Goal: Task Accomplishment & Management: Manage account settings

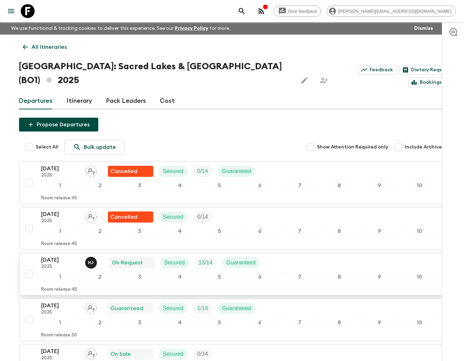
click at [120, 258] on p "On Request" at bounding box center [127, 262] width 31 height 8
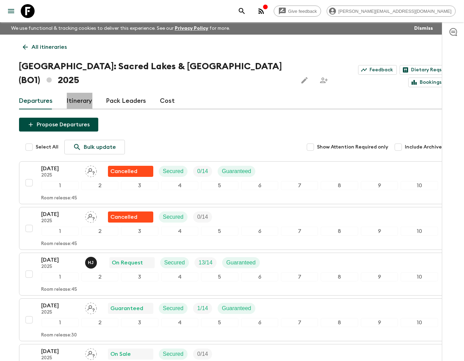
click at [78, 93] on link "Itinerary" at bounding box center [80, 101] width 26 height 17
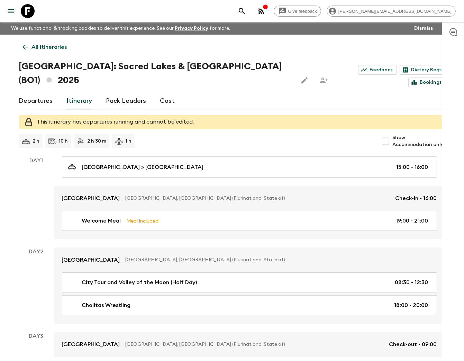
click at [23, 46] on icon at bounding box center [25, 47] width 8 height 8
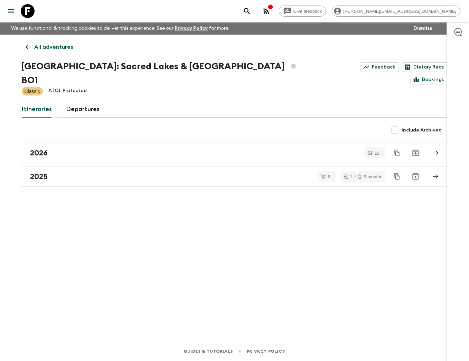
click at [77, 101] on link "Departures" at bounding box center [83, 109] width 34 height 17
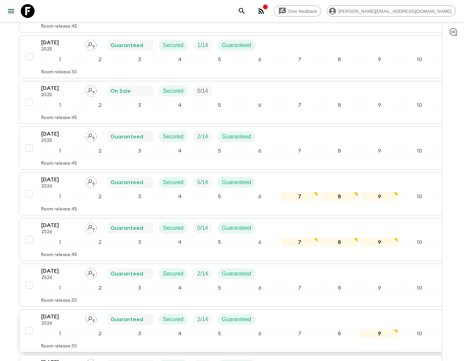
scroll to position [346, 0]
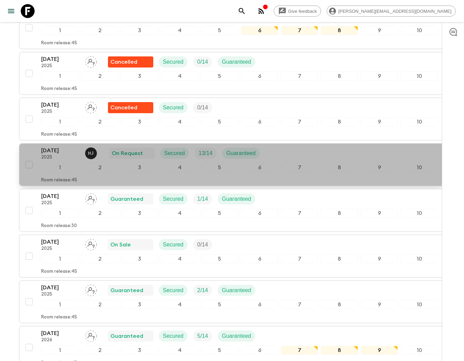
click at [130, 149] on p "On Request" at bounding box center [127, 153] width 31 height 8
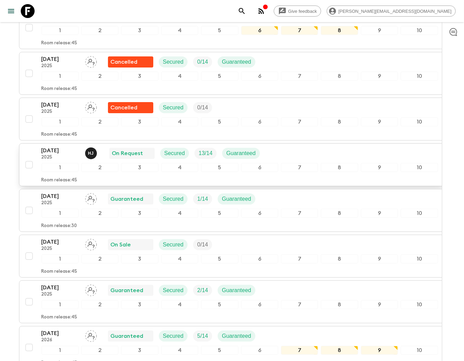
click at [60, 146] on p "[DATE]" at bounding box center [60, 150] width 38 height 8
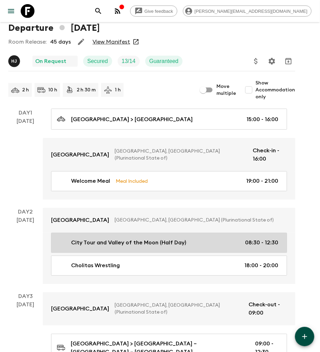
scroll to position [77, 0]
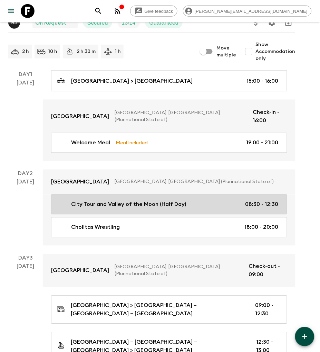
click at [165, 200] on p "City Tour and Valley of the Moon (Half Day)" at bounding box center [128, 204] width 115 height 8
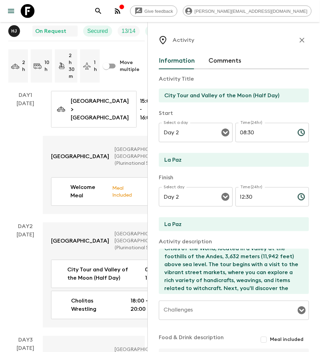
scroll to position [77, 0]
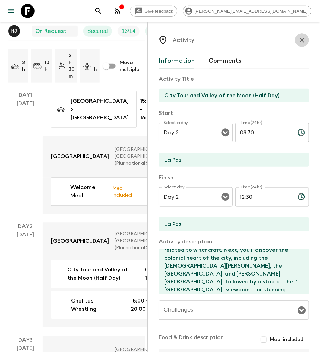
click at [300, 39] on icon "button" at bounding box center [302, 40] width 5 height 5
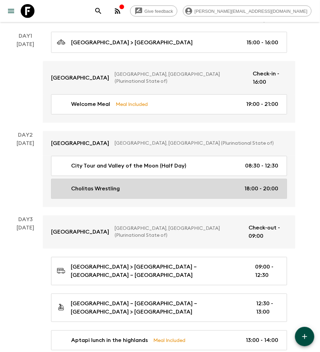
scroll to position [153, 0]
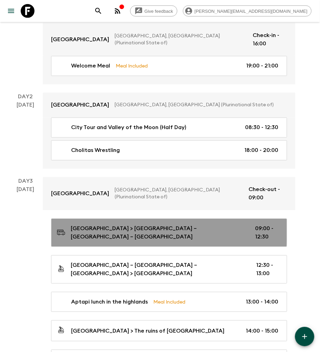
click at [140, 224] on p "[GEOGRAPHIC_DATA] > [GEOGRAPHIC_DATA] – [GEOGRAPHIC_DATA] – [GEOGRAPHIC_DATA]" at bounding box center [158, 232] width 174 height 17
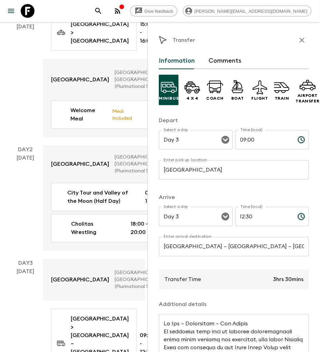
scroll to position [54, 0]
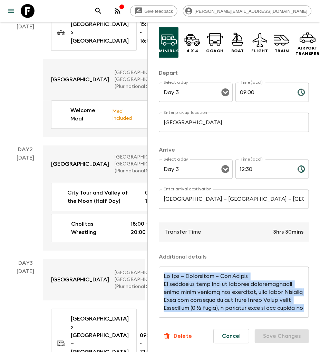
drag, startPoint x: 162, startPoint y: 278, endPoint x: 278, endPoint y: 308, distance: 119.1
click at [278, 308] on div "x ​" at bounding box center [234, 292] width 150 height 51
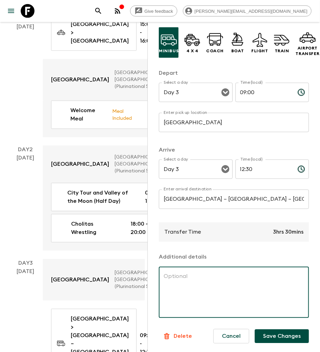
scroll to position [0, 0]
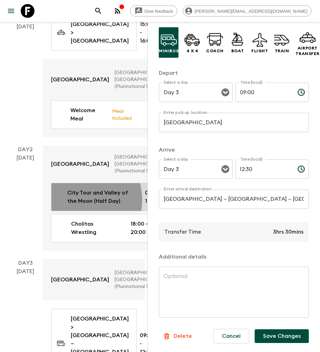
click at [72, 189] on p "City Tour and Valley of the Moon (Half Day)" at bounding box center [100, 197] width 67 height 17
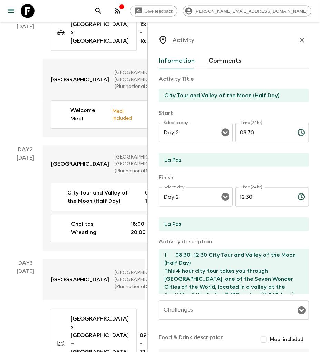
click at [187, 262] on textarea "1. 08:30- 12:30 City Tour and Valley of the Moon (Half Day) This 4-hour city to…" at bounding box center [231, 271] width 145 height 45
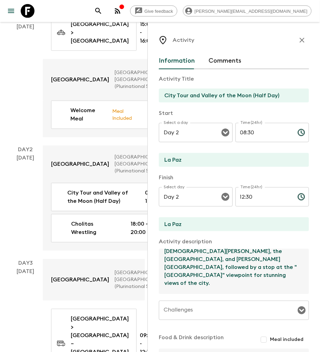
scroll to position [151, 0]
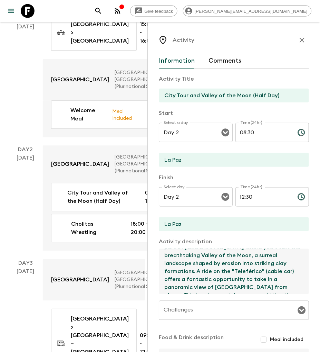
drag, startPoint x: 164, startPoint y: 256, endPoint x: 282, endPoint y: 298, distance: 125.1
click at [282, 298] on div "Activity Title City Tour and Valley of the Moon (Half Day) Start Select a day D…" at bounding box center [234, 232] width 150 height 326
paste textarea "Lo Ips – Dolorsitam – Con Adipis El seddoeius temp inci ut laboree doloremagnaa…"
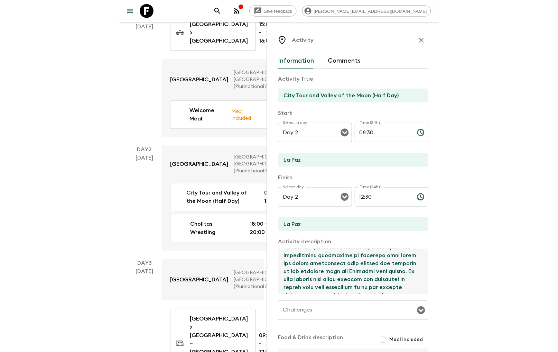
scroll to position [0, 0]
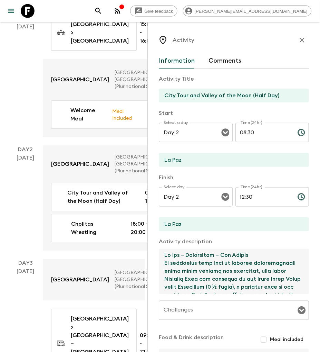
type textarea "Lo Ips – Dolorsitam – Con Adipis El seddoeius temp inci ut laboree doloremagnaa…"
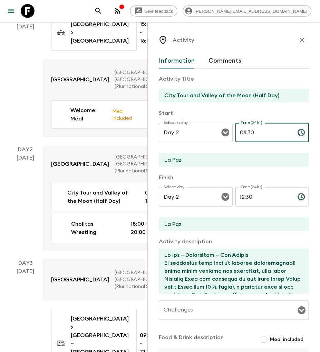
click at [246, 135] on input "08:30" at bounding box center [264, 132] width 57 height 19
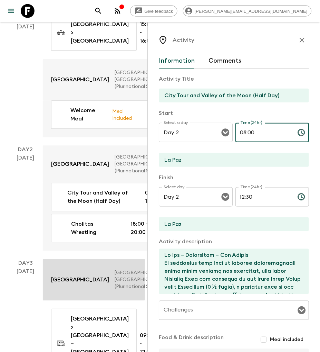
type input "08:00"
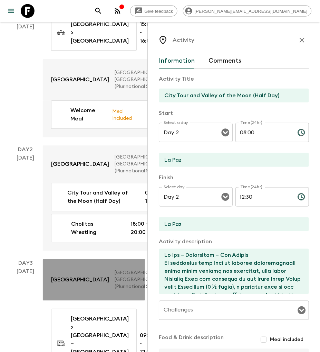
click at [115, 269] on p "[GEOGRAPHIC_DATA], [GEOGRAPHIC_DATA] (Plurinational State of)" at bounding box center [141, 279] width 53 height 21
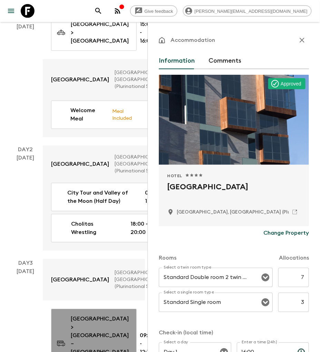
click at [96, 315] on p "[GEOGRAPHIC_DATA] > [GEOGRAPHIC_DATA] – [GEOGRAPHIC_DATA] – [GEOGRAPHIC_DATA]" at bounding box center [100, 344] width 58 height 58
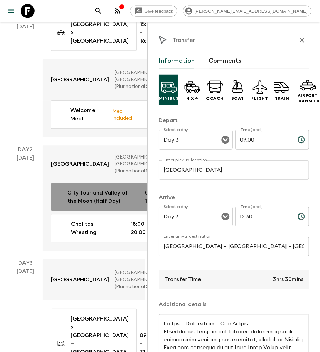
click at [110, 189] on div "City Tour and Valley of the Moon (Half Day) 08:30 - 12:30" at bounding box center [110, 197] width 107 height 17
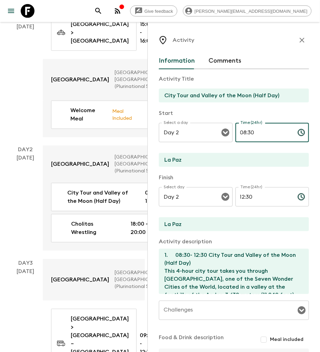
click at [240, 133] on input "08:30" at bounding box center [264, 132] width 57 height 19
click at [225, 97] on input "City Tour and Valley of the Moon (Half Day)" at bounding box center [231, 95] width 145 height 14
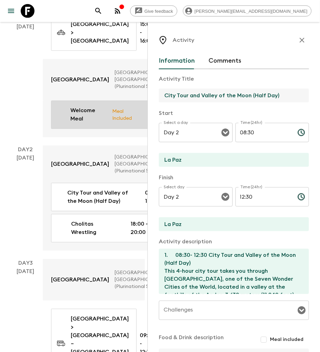
drag, startPoint x: 279, startPoint y: 94, endPoint x: 141, endPoint y: 90, distance: 138.3
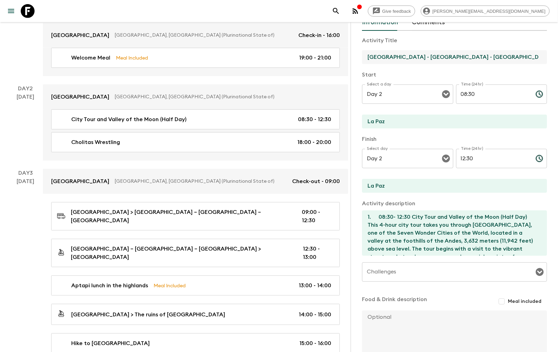
scroll to position [38, 0]
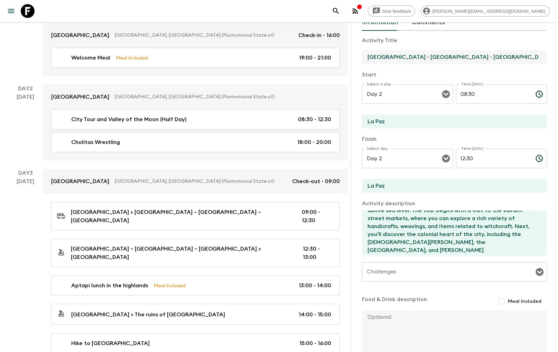
click at [416, 271] on input "Challenges" at bounding box center [449, 271] width 168 height 13
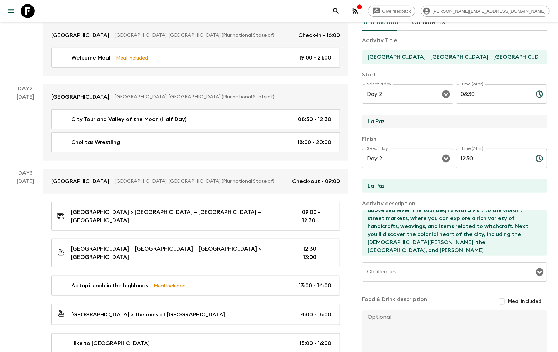
click at [396, 119] on input "La Paz" at bounding box center [451, 121] width 179 height 14
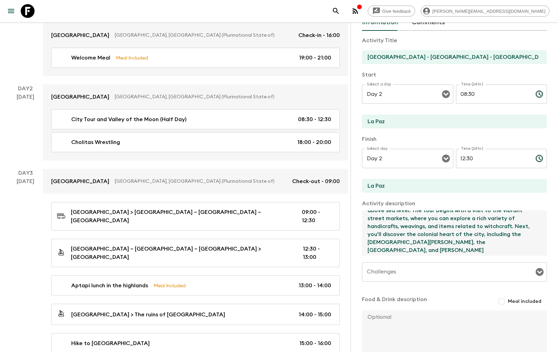
click at [426, 237] on textarea "1. 08:30- 12:30 City Tour and Valley of the Moon (Half Day) This 4-hour city to…" at bounding box center [451, 232] width 179 height 45
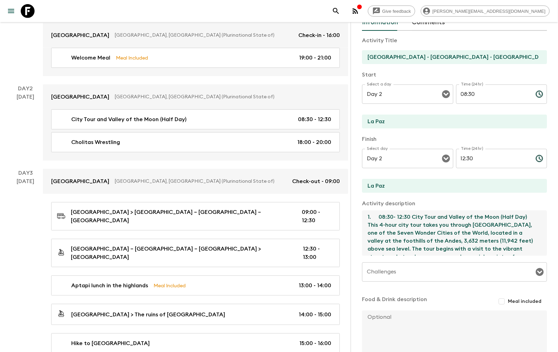
scroll to position [0, 0]
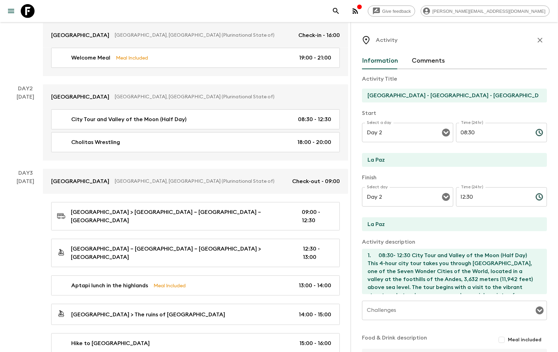
click at [469, 49] on div "Activity Information Comments Activity Title [GEOGRAPHIC_DATA] - [GEOGRAPHIC_DA…" at bounding box center [454, 237] width 185 height 409
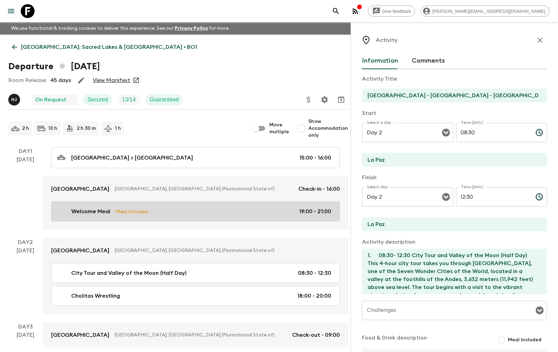
scroll to position [77, 0]
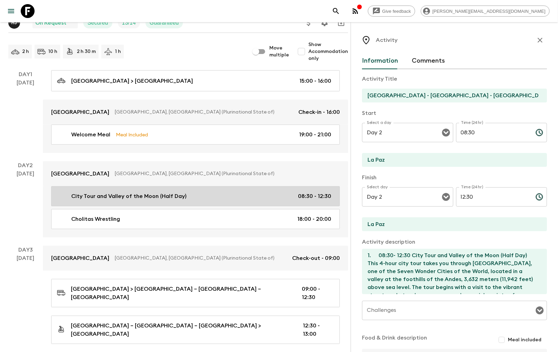
click at [175, 199] on p "City Tour and Valley of the Moon (Half Day)" at bounding box center [128, 196] width 115 height 8
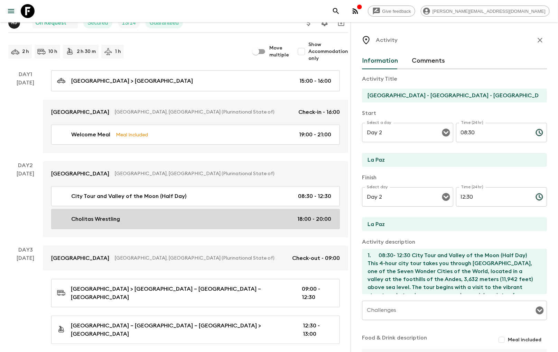
click at [194, 215] on div "Cholitas Wrestling 18:00 - 20:00" at bounding box center [194, 219] width 274 height 8
type input "Cholitas Wrestling"
type textarea "18:00 – 20:00 Cholitas Wrestling (private service). Experience something truly …"
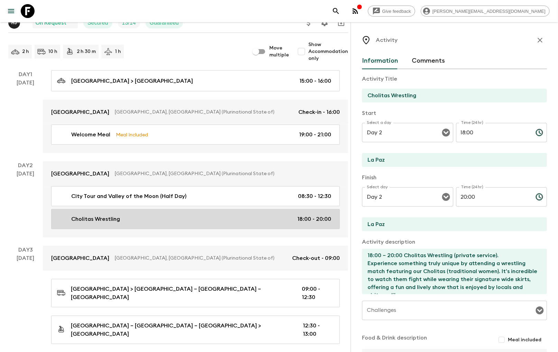
type input "18:00"
type input "20:00"
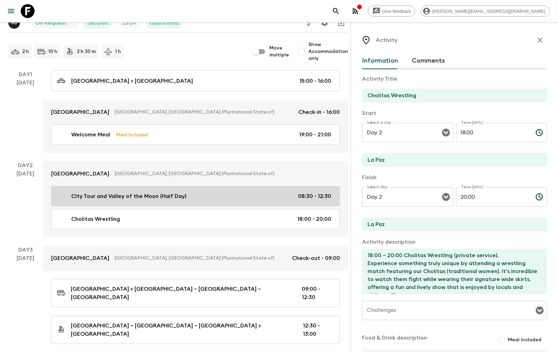
click at [198, 194] on div "City Tour and Valley of the Moon (Half Day) 08:30 - 12:30" at bounding box center [194, 196] width 274 height 8
type input "City Tour and Valley of the Moon (Half Day)"
type textarea "1. 08:30- 12:30 City Tour and Valley of the Moon (Half Day) This 4-hour city to…"
type input "08:30"
type input "12:30"
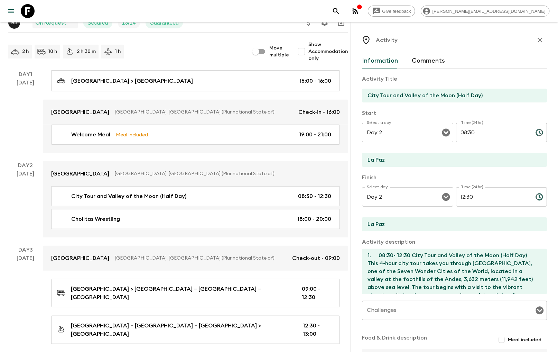
click at [419, 95] on input "City Tour and Valley of the Moon (Half Day)" at bounding box center [451, 95] width 179 height 14
drag, startPoint x: 481, startPoint y: 96, endPoint x: 373, endPoint y: 94, distance: 108.2
click at [374, 94] on input "City Tour and Valley of the Moon (Half Day)" at bounding box center [451, 95] width 179 height 14
type input "C"
type input "[GEOGRAPHIC_DATA] - [GEOGRAPHIC_DATA] - [GEOGRAPHIC_DATA]"
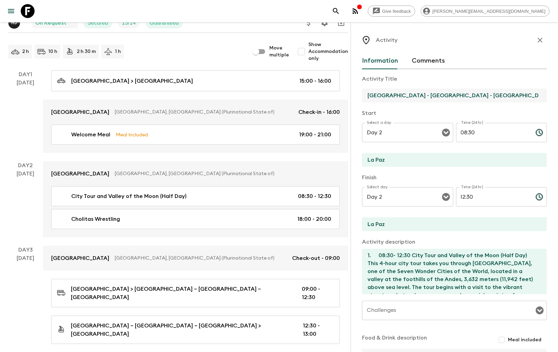
click at [410, 257] on textarea "1. 08:30- 12:30 City Tour and Valley of the Moon (Half Day) This 4-hour city to…" at bounding box center [451, 271] width 179 height 45
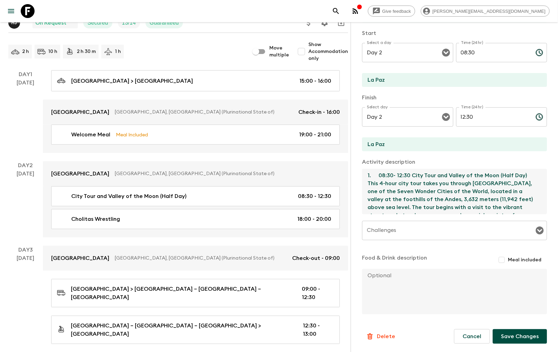
drag, startPoint x: 440, startPoint y: 184, endPoint x: 365, endPoint y: 175, distance: 75.9
click at [365, 175] on textarea "1. 08:30- 12:30 City Tour and Valley of the Moon (Half Day) This 4-hour city to…" at bounding box center [451, 191] width 179 height 45
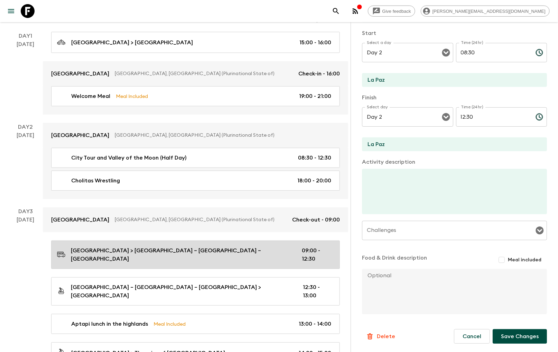
scroll to position [153, 0]
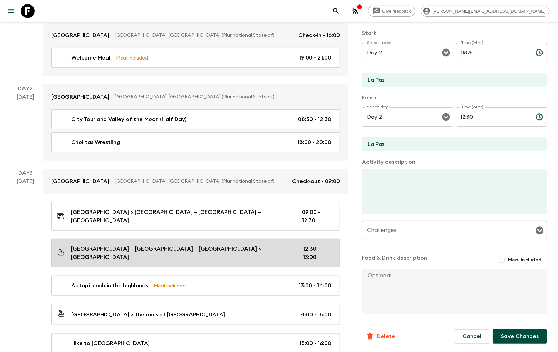
click at [102, 244] on p "[GEOGRAPHIC_DATA] – [GEOGRAPHIC_DATA] – [GEOGRAPHIC_DATA] > [GEOGRAPHIC_DATA]" at bounding box center [181, 252] width 221 height 17
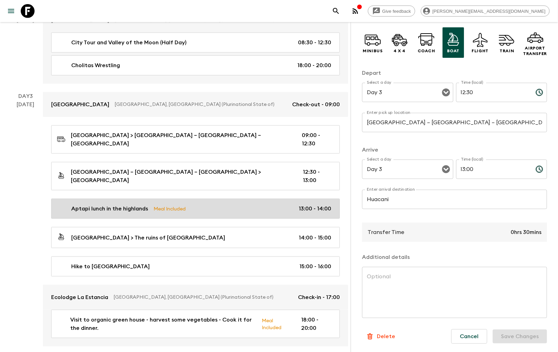
scroll to position [153, 0]
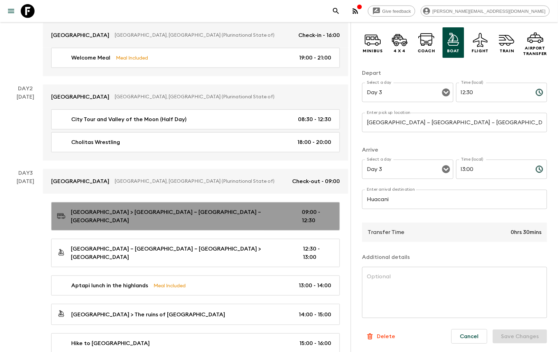
click at [141, 208] on p "[GEOGRAPHIC_DATA] > [GEOGRAPHIC_DATA] – [GEOGRAPHIC_DATA] – [GEOGRAPHIC_DATA]" at bounding box center [181, 216] width 220 height 17
type input "[GEOGRAPHIC_DATA]"
type input "[GEOGRAPHIC_DATA] – [GEOGRAPHIC_DATA] – [GEOGRAPHIC_DATA]"
type textarea "Lo Ips – Dolorsitam – Con Adipis El seddoeius temp inci ut laboree doloremagnaa…"
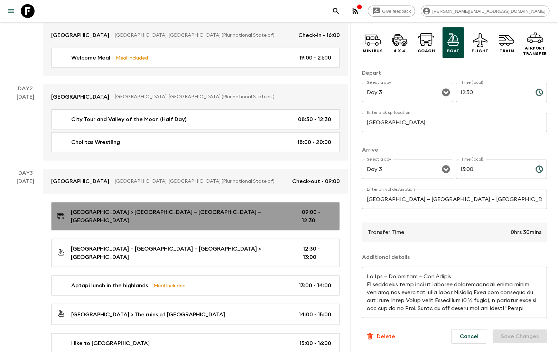
type input "09:00"
type input "12:30"
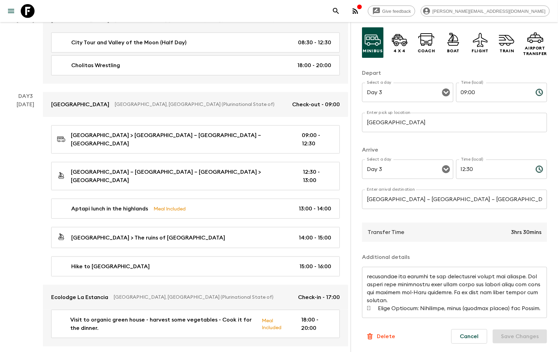
scroll to position [384, 0]
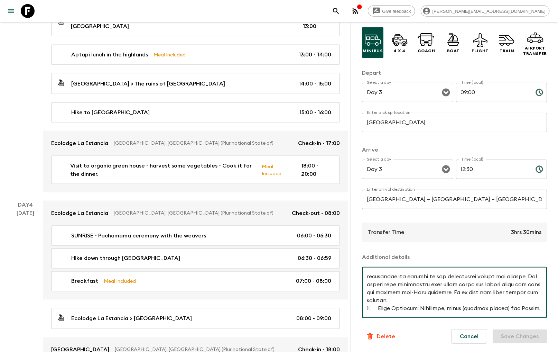
click at [469, 310] on textarea at bounding box center [454, 292] width 175 height 40
click at [410, 302] on textarea at bounding box center [454, 292] width 175 height 40
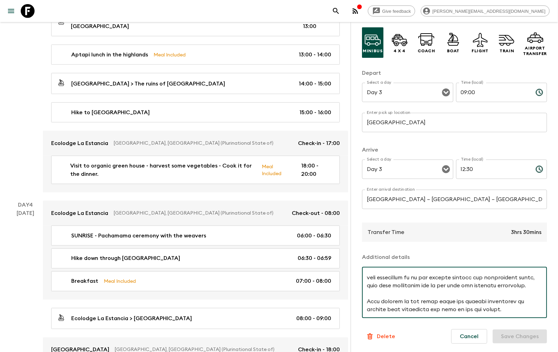
scroll to position [0, 0]
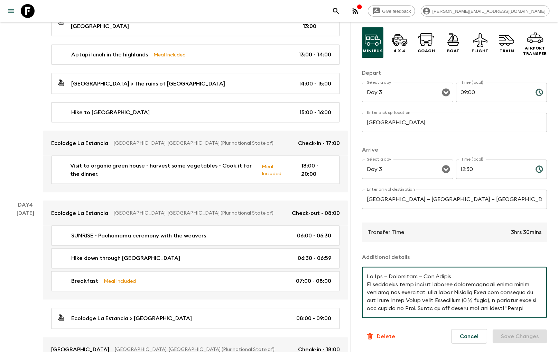
drag, startPoint x: 400, startPoint y: 305, endPoint x: 361, endPoint y: 244, distance: 72.1
click at [361, 244] on div "Transfer Information Comments Minibus 4 x 4 Coach Boat Flight Train Airport Tra…" at bounding box center [453, 198] width 207 height 352
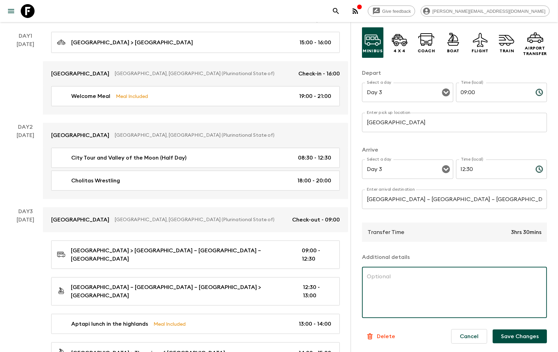
scroll to position [77, 0]
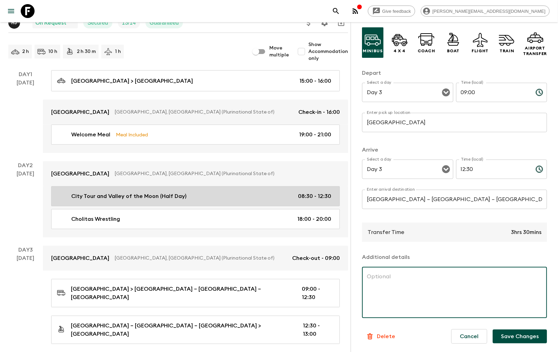
click at [147, 189] on link "City Tour and Valley of the Moon (Half Day) 08:30 - 12:30" at bounding box center [195, 196] width 289 height 20
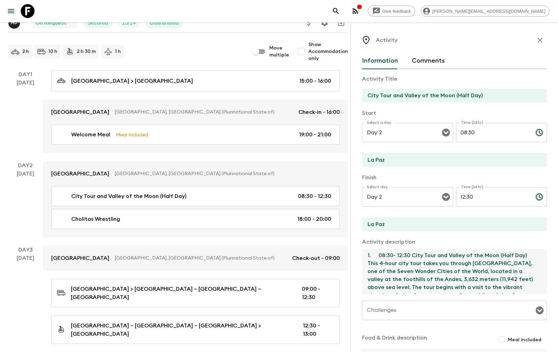
click at [394, 261] on textarea "1. 08:30- 12:30 City Tour and Valley of the Moon (Half Day) This 4-hour city to…" at bounding box center [451, 271] width 179 height 45
drag, startPoint x: 521, startPoint y: 282, endPoint x: 350, endPoint y: 250, distance: 173.4
paste textarea "Lo Ips – Dolorsitam – Con Adipis El seddoeius temp inci ut laboree doloremagnaa…"
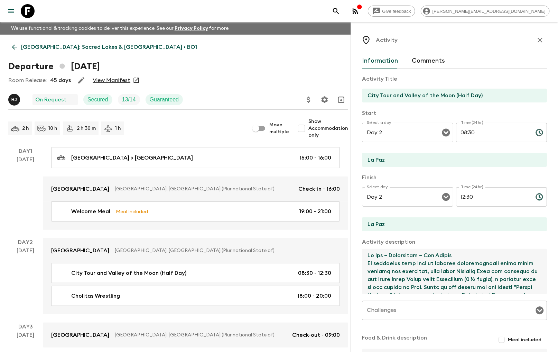
type textarea "Lo Ips – Dolorsitam – Con Adipis El seddoeius temp inci ut laboree doloremagnaa…"
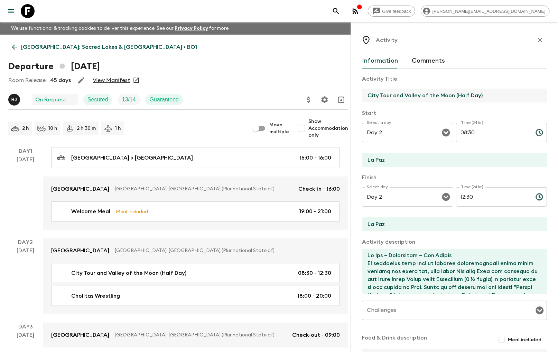
drag, startPoint x: 491, startPoint y: 94, endPoint x: 367, endPoint y: 93, distance: 123.4
click at [367, 93] on input "City Tour and Valley of the Moon (Half Day)" at bounding box center [451, 95] width 179 height 14
type input "[GEOGRAPHIC_DATA] - [GEOGRAPHIC_DATA] - [GEOGRAPHIC_DATA]"
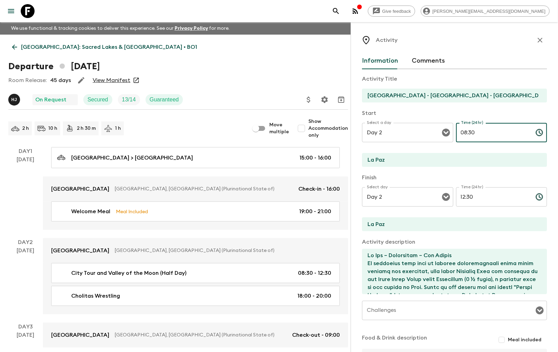
click at [469, 134] on input "08:30" at bounding box center [493, 132] width 74 height 19
click at [469, 109] on p "Start" at bounding box center [454, 113] width 185 height 8
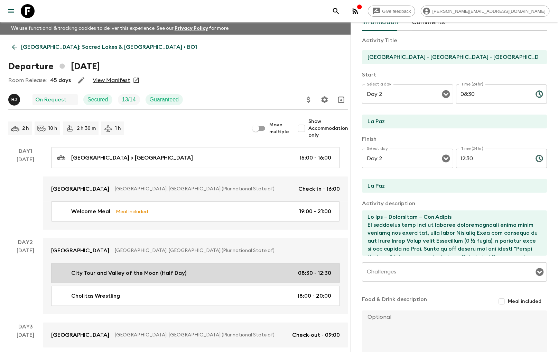
scroll to position [77, 0]
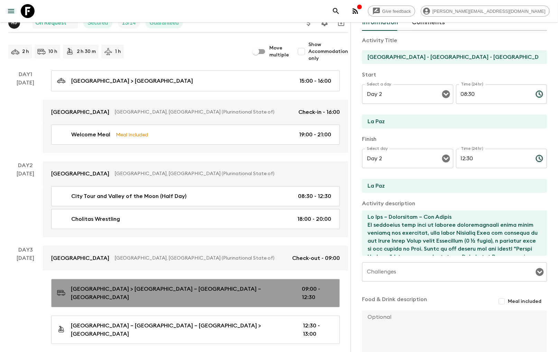
click at [161, 292] on p "[GEOGRAPHIC_DATA] > [GEOGRAPHIC_DATA] – [GEOGRAPHIC_DATA] – [GEOGRAPHIC_DATA]" at bounding box center [181, 292] width 220 height 17
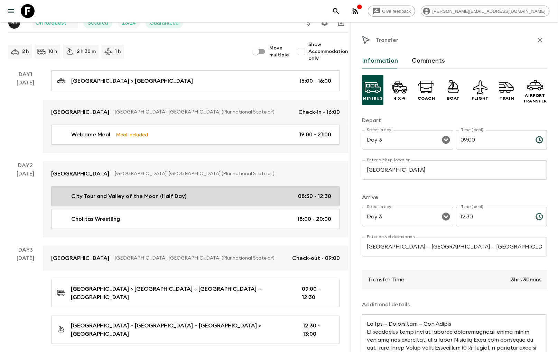
scroll to position [38, 0]
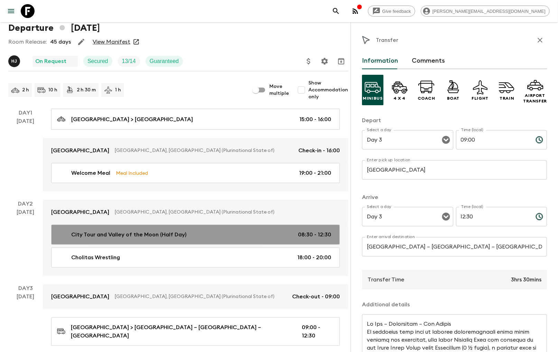
click at [162, 234] on p "City Tour and Valley of the Moon (Half Day)" at bounding box center [128, 234] width 115 height 8
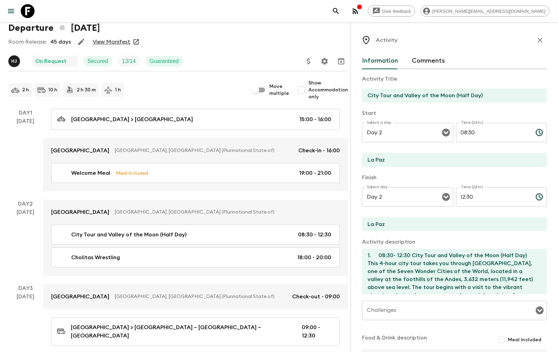
click at [461, 130] on input "08:30" at bounding box center [493, 132] width 74 height 19
type input "08:30"
click at [469, 100] on input "City Tour and Valley of the Moon (Half Day)" at bounding box center [451, 95] width 179 height 14
drag, startPoint x: 445, startPoint y: 96, endPoint x: 359, endPoint y: 96, distance: 85.0
click at [359, 96] on div "Activity Information Comments Activity Title City Tour and Valley of the Moon (…" at bounding box center [453, 198] width 207 height 352
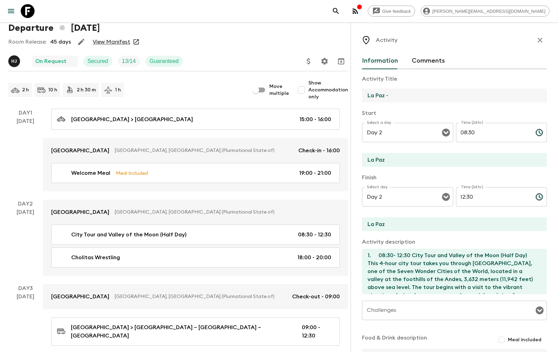
type input "[GEOGRAPHIC_DATA] - [GEOGRAPHIC_DATA] - [GEOGRAPHIC_DATA]"
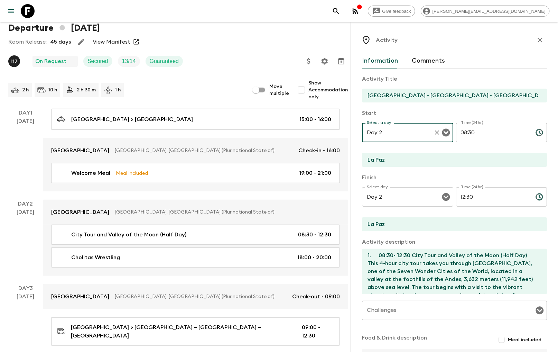
scroll to position [77, 0]
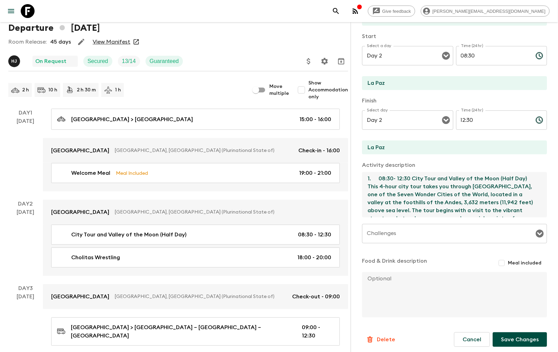
click at [445, 196] on textarea "1. 08:30- 12:30 City Tour and Valley of the Moon (Half Day) This 4-hour city to…" at bounding box center [451, 194] width 179 height 45
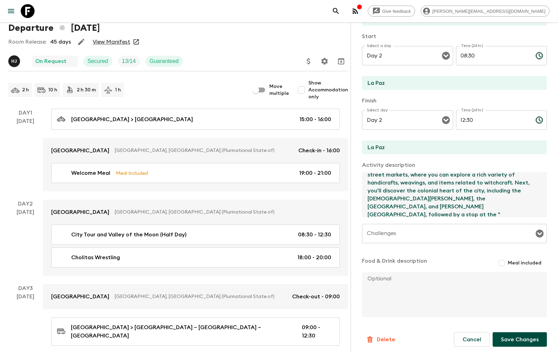
scroll to position [0, 0]
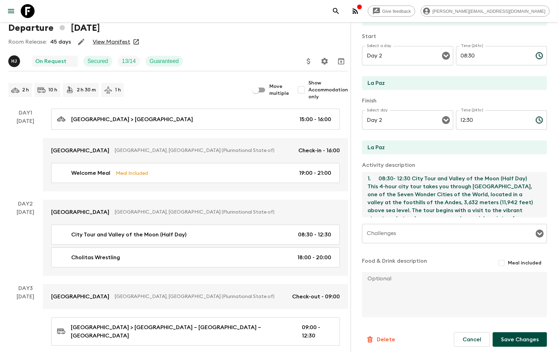
drag, startPoint x: 521, startPoint y: 202, endPoint x: 348, endPoint y: 169, distance: 175.6
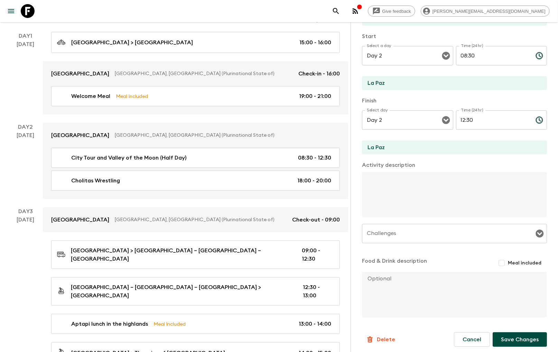
scroll to position [153, 0]
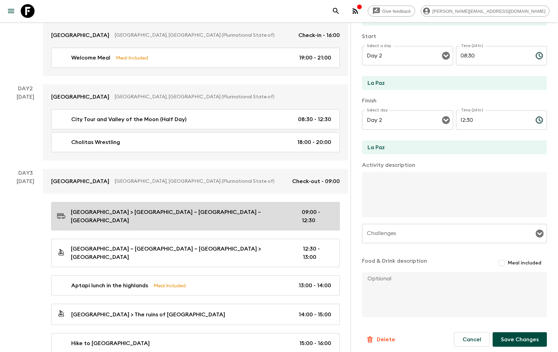
click at [151, 209] on p "[GEOGRAPHIC_DATA] > [GEOGRAPHIC_DATA] – [GEOGRAPHIC_DATA] – [GEOGRAPHIC_DATA]" at bounding box center [181, 216] width 220 height 17
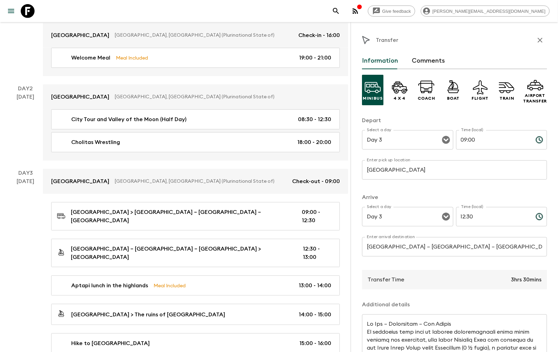
scroll to position [48, 0]
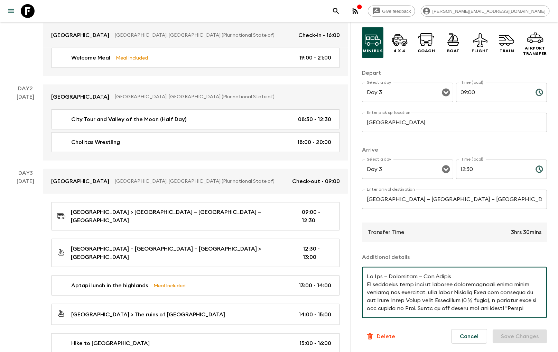
click at [371, 284] on textarea at bounding box center [454, 292] width 175 height 40
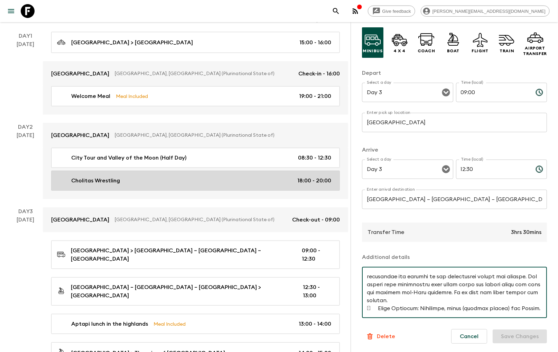
scroll to position [77, 0]
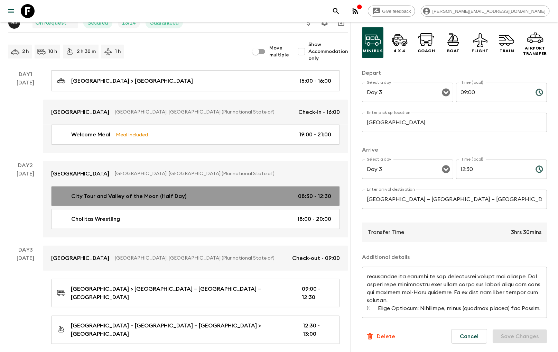
click at [130, 197] on p "City Tour and Valley of the Moon (Half Day)" at bounding box center [128, 196] width 115 height 8
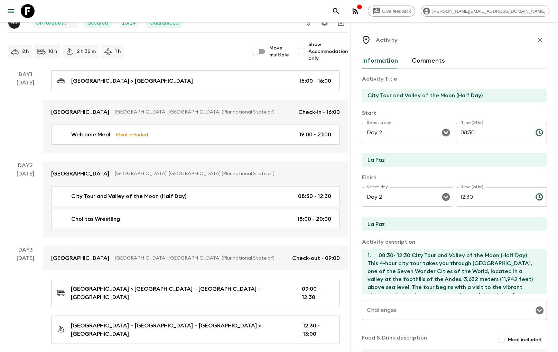
click at [424, 259] on textarea "1. 08:30- 12:30 City Tour and Valley of the Moon (Half Day) This 4-hour city to…" at bounding box center [451, 271] width 179 height 45
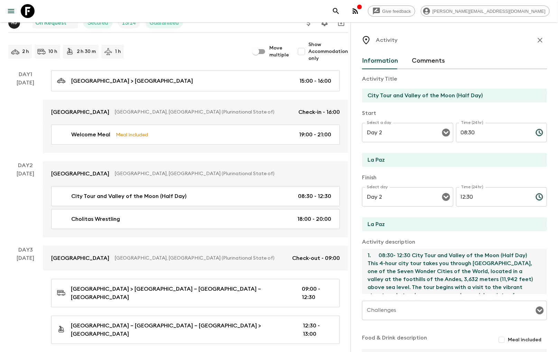
drag, startPoint x: 523, startPoint y: 281, endPoint x: 348, endPoint y: 237, distance: 179.6
paste textarea "Lo Ips – Dolorsitam – Con Adipis El seddoeius temp inci ut laboree doloremagnaa…"
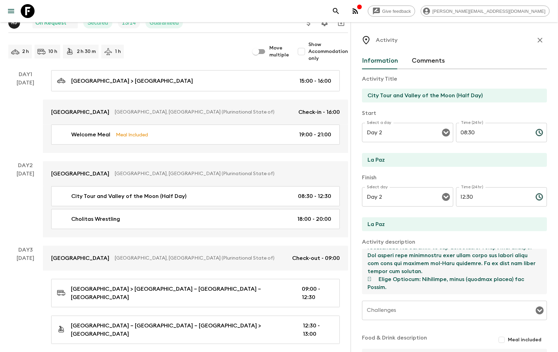
scroll to position [80, 0]
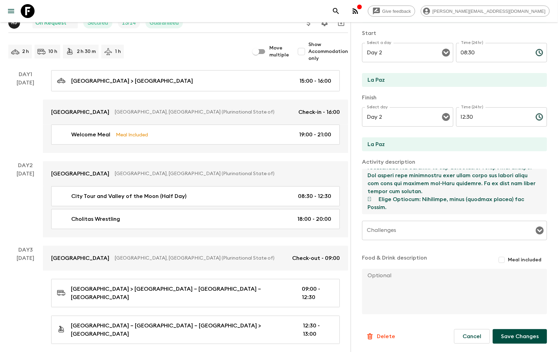
type textarea "Lo Ips – Dolorsitam – Con Adipis El seddoeius temp inci ut laboree doloremagnaa…"
click at [469, 334] on button "Save Changes" at bounding box center [520, 336] width 54 height 15
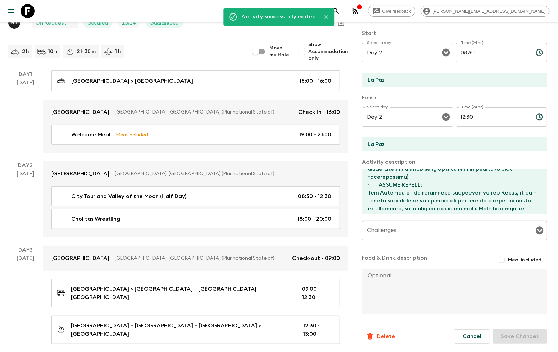
scroll to position [0, 0]
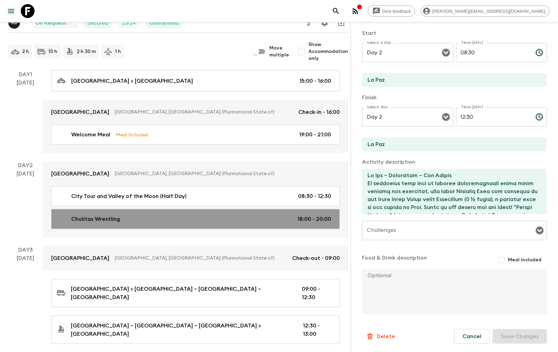
click at [248, 218] on div "Cholitas Wrestling 18:00 - 20:00" at bounding box center [194, 219] width 274 height 8
type input "Cholitas Wrestling"
type textarea "18:00 – 20:00 Cholitas Wrestling (private service). Experience something truly …"
type input "18:00"
type input "20:00"
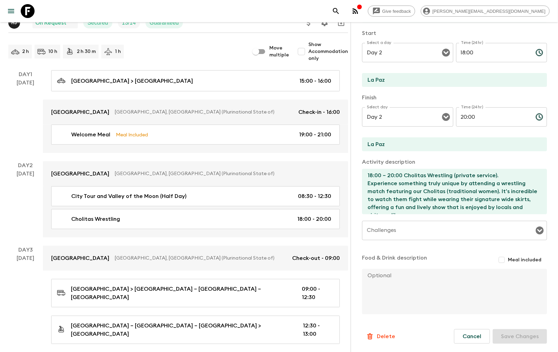
scroll to position [115, 0]
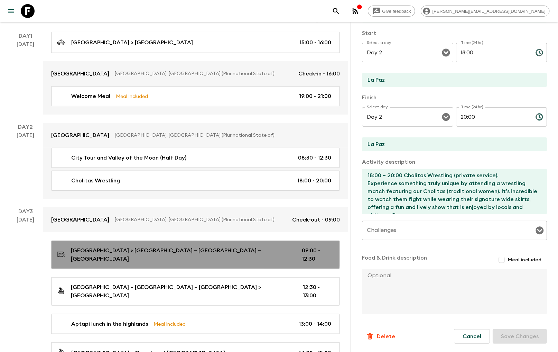
click at [132, 250] on p "[GEOGRAPHIC_DATA] > [GEOGRAPHIC_DATA] – [GEOGRAPHIC_DATA] – [GEOGRAPHIC_DATA]" at bounding box center [181, 254] width 220 height 17
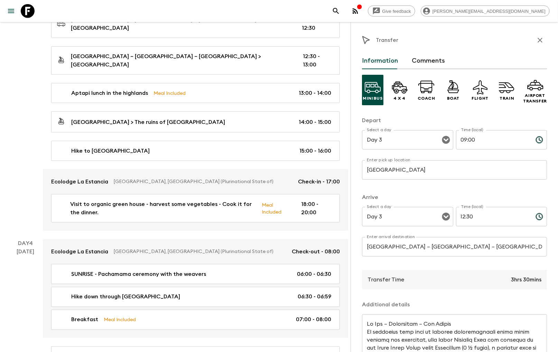
scroll to position [384, 0]
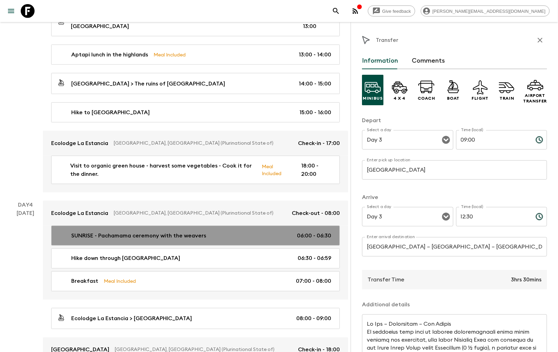
click at [139, 231] on p "SUNRISE - Pachamama ceremony with the weavers" at bounding box center [138, 235] width 135 height 8
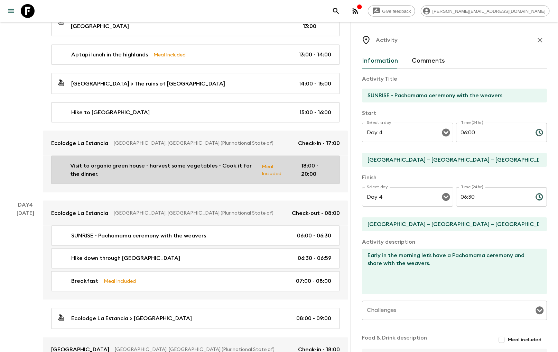
click at [132, 163] on p "Visit to organic green house - harvest some vegetables - Cook it for the dinner." at bounding box center [163, 169] width 186 height 17
type input "Visit to organic green house - harvest some vegetables - Cook it for the dinner."
type input "Cook it for the dinner."
checkbox input "true"
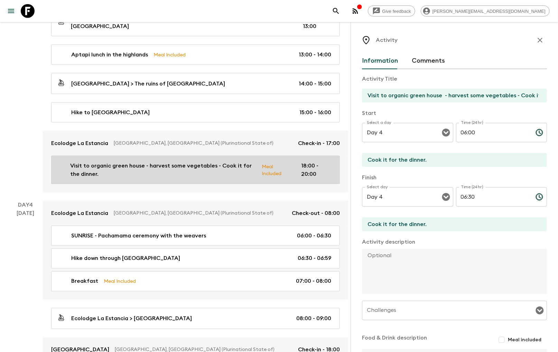
type input "Day 3"
type input "18:00"
type input "Day 3"
type input "20:00"
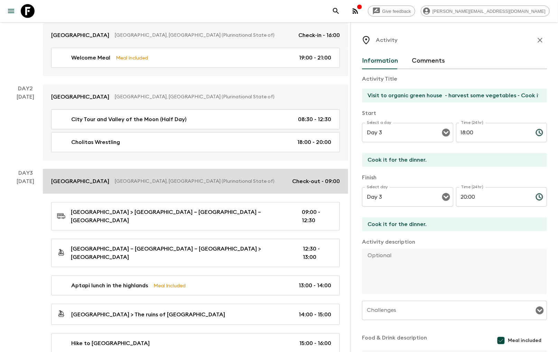
scroll to position [115, 0]
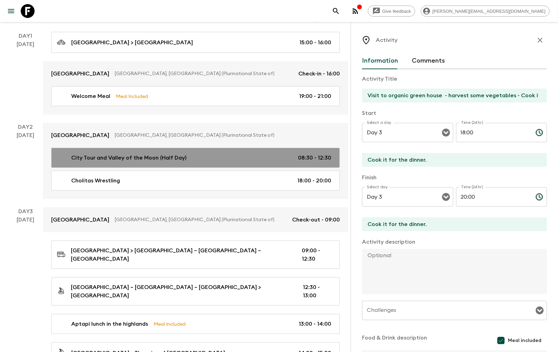
click at [160, 164] on link "City Tour and Valley of the Moon (Half Day) 08:30 - 12:30" at bounding box center [195, 158] width 289 height 20
type input "City Tour and Valley of the Moon (Half Day)"
type input "La Paz"
type textarea "Lo Ips – Dolorsitam – Con Adipis El seddoeius temp inci ut laboree doloremagnaa…"
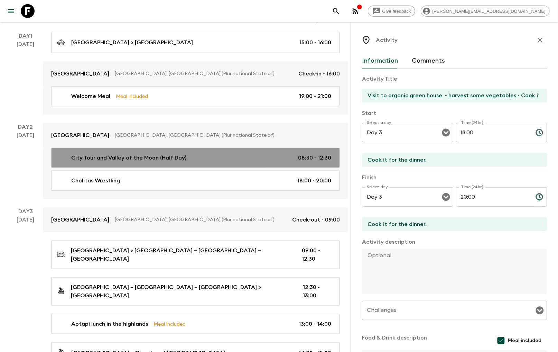
checkbox input "false"
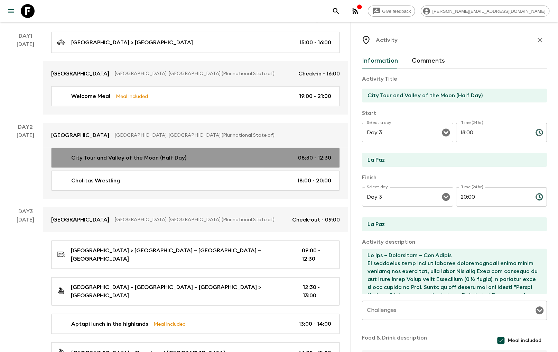
type input "Day 2"
type input "08:30"
type input "Day 2"
type input "12:30"
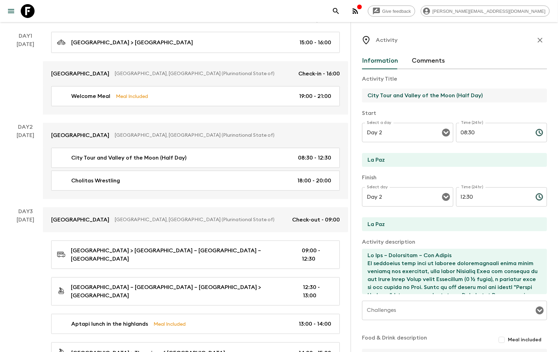
drag, startPoint x: 490, startPoint y: 94, endPoint x: 349, endPoint y: 94, distance: 140.7
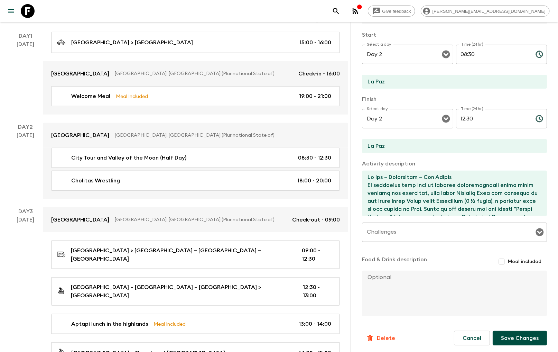
scroll to position [80, 0]
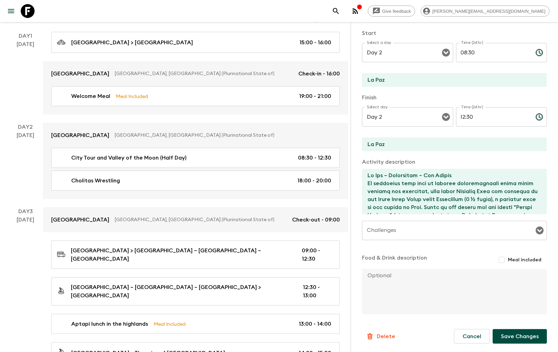
click at [469, 335] on button "Save Changes" at bounding box center [520, 336] width 54 height 15
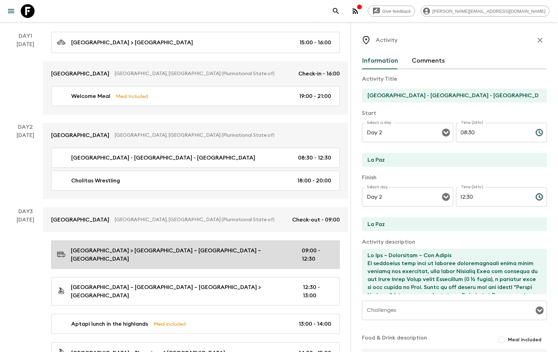
scroll to position [153, 0]
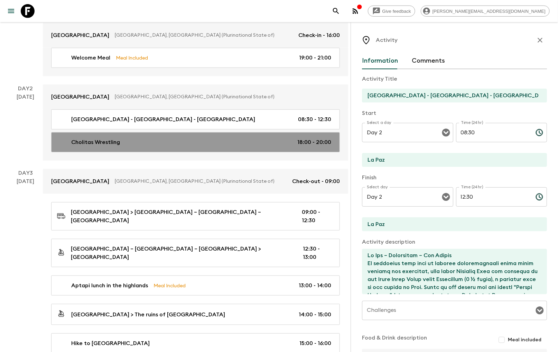
click at [130, 142] on div "Cholitas Wrestling 18:00 - 20:00" at bounding box center [194, 142] width 274 height 8
type input "Cholitas Wrestling"
type textarea "18:00 – 20:00 Cholitas Wrestling (private service). Experience something truly …"
type input "18:00"
type input "20:00"
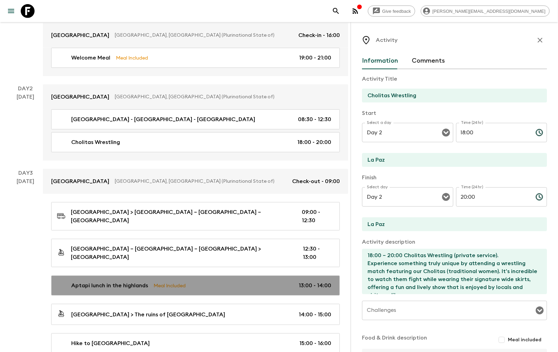
click at [132, 277] on link "Aptapi lunch in the highlands Meal Included 13:00 - 14:00" at bounding box center [195, 285] width 289 height 20
type input "Aptapi lunch in the highlands"
type input "Huacani"
checkbox input "true"
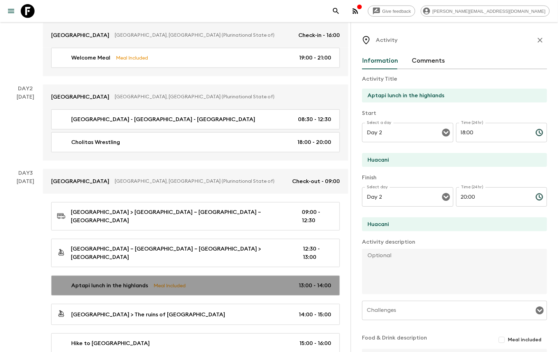
type input "Day 3"
type input "13:00"
type input "Day 3"
type input "14:00"
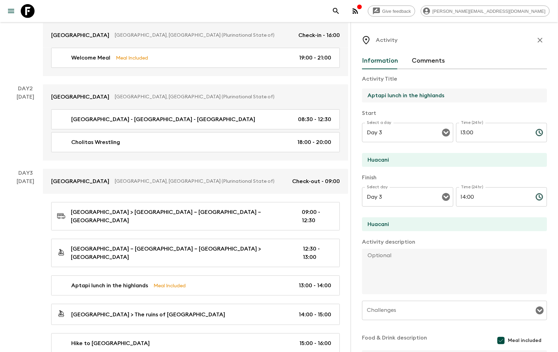
drag, startPoint x: 446, startPoint y: 94, endPoint x: 357, endPoint y: 95, distance: 88.9
click at [357, 95] on div "Activity Information Comments Activity Title Aptapi lunch in the highlands Star…" at bounding box center [453, 198] width 207 height 352
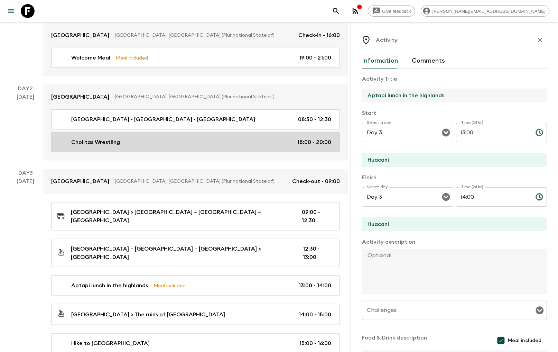
click at [95, 144] on p "Cholitas Wrestling" at bounding box center [95, 142] width 49 height 8
type input "Cholitas Wrestling"
type input "La Paz"
type textarea "18:00 – 20:00 Cholitas Wrestling (private service). Experience something truly …"
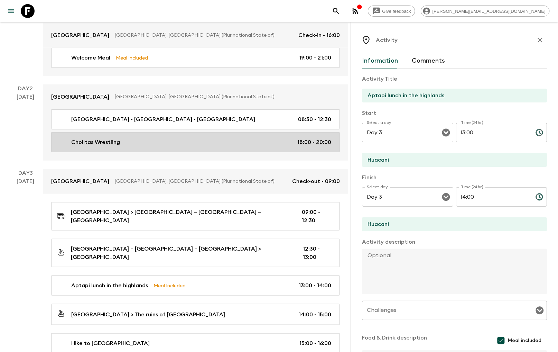
checkbox input "false"
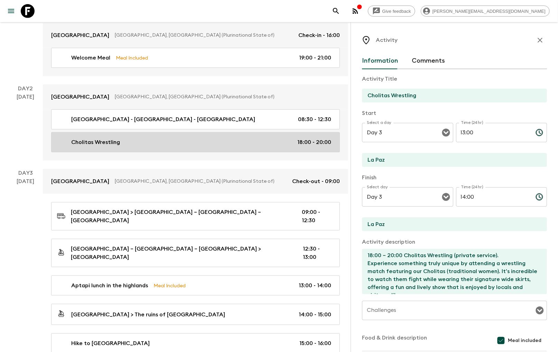
type input "Day 2"
type input "18:00"
type input "Day 2"
type input "20:00"
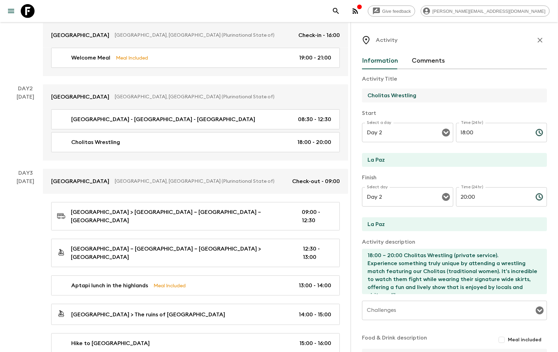
drag, startPoint x: 429, startPoint y: 93, endPoint x: 349, endPoint y: 97, distance: 80.0
click at [410, 177] on p "Finish" at bounding box center [454, 177] width 185 height 8
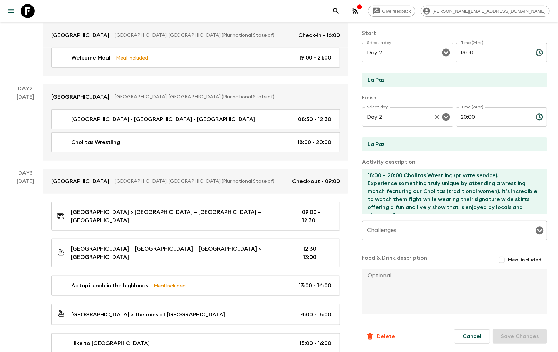
click at [418, 196] on textarea "18:00 – 20:00 Cholitas Wrestling (private service). Experience something truly …" at bounding box center [451, 191] width 179 height 45
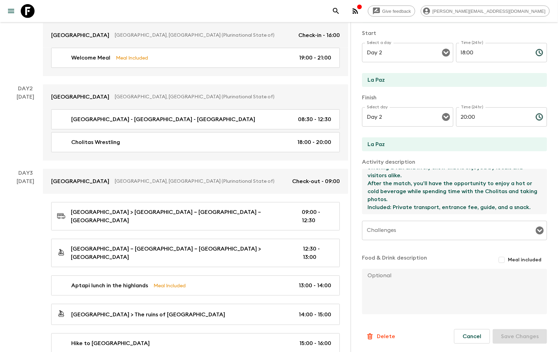
scroll to position [0, 0]
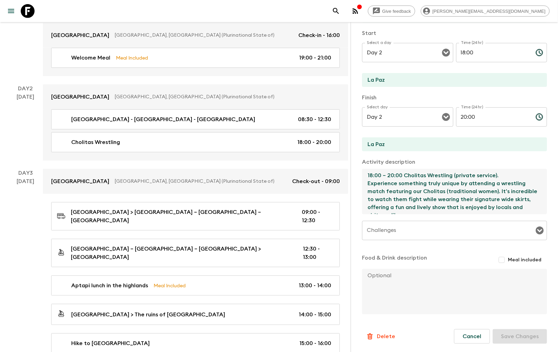
drag, startPoint x: 415, startPoint y: 201, endPoint x: 345, endPoint y: 143, distance: 90.8
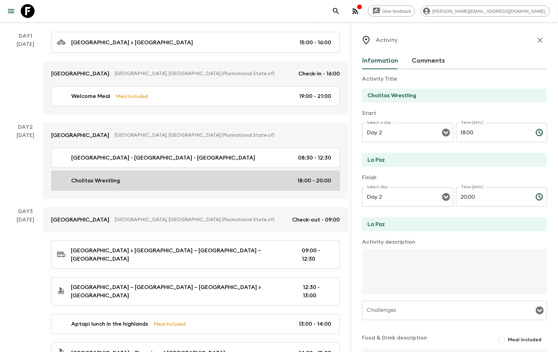
click at [152, 184] on div "Cholitas Wrestling 18:00 - 20:00" at bounding box center [194, 180] width 274 height 8
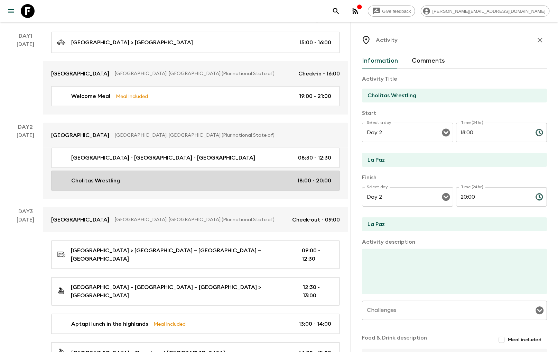
click at [132, 180] on div "Cholitas Wrestling 18:00 - 20:00" at bounding box center [194, 180] width 274 height 8
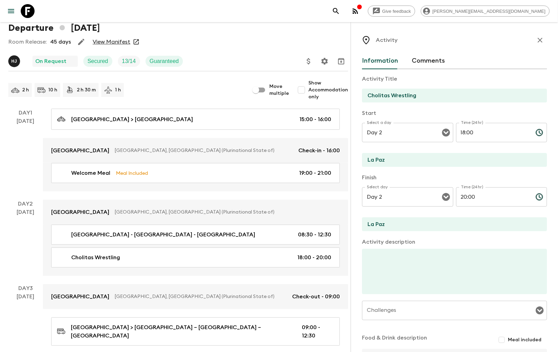
scroll to position [153, 0]
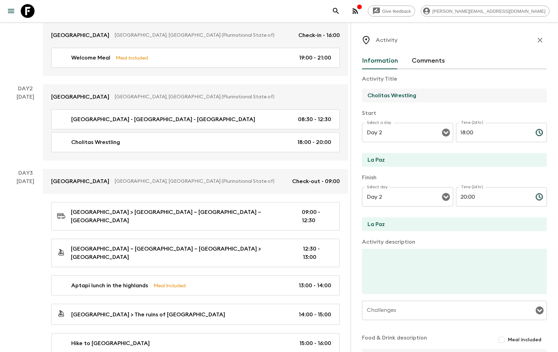
drag, startPoint x: 431, startPoint y: 95, endPoint x: 353, endPoint y: 98, distance: 78.5
click at [353, 96] on div "Activity Information Comments Activity Title Cholitas Wrestling Start Select a …" at bounding box center [453, 198] width 207 height 352
type input "Aptapi lunch in the highlands"
click at [469, 133] on input "18:00" at bounding box center [493, 132] width 74 height 19
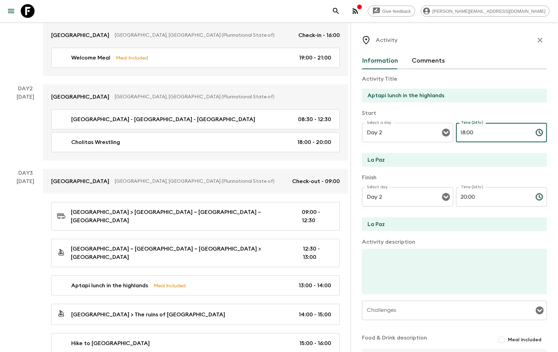
drag, startPoint x: 473, startPoint y: 132, endPoint x: 455, endPoint y: 132, distance: 18.3
click at [456, 132] on input "18:00" at bounding box center [493, 132] width 74 height 19
type input "13:00"
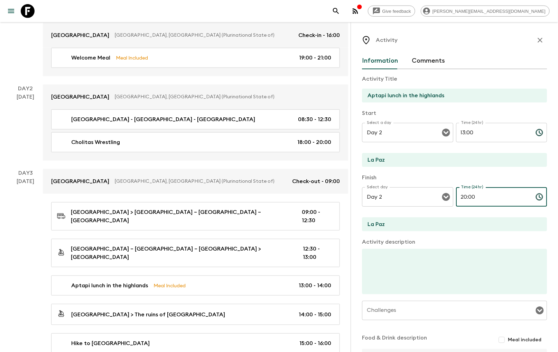
click at [469, 194] on input "20:00" at bounding box center [493, 196] width 74 height 19
drag, startPoint x: 479, startPoint y: 194, endPoint x: 460, endPoint y: 195, distance: 19.4
click at [460, 195] on input "20:00" at bounding box center [493, 196] width 74 height 19
type input "2"
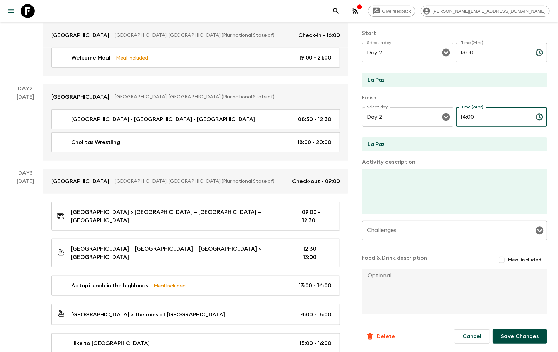
type input "14:00"
click at [469, 335] on button "Save Changes" at bounding box center [520, 336] width 54 height 15
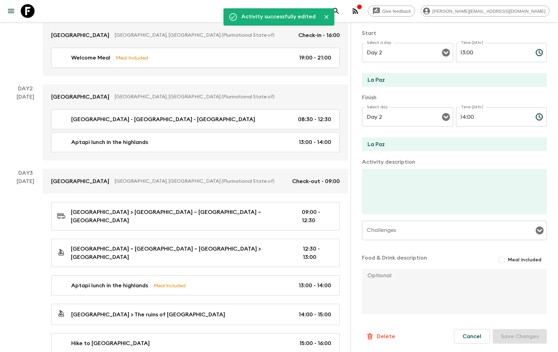
scroll to position [192, 0]
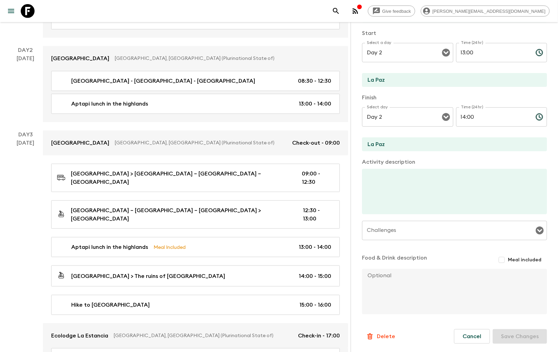
drag, startPoint x: 175, startPoint y: 112, endPoint x: 105, endPoint y: 122, distance: 70.6
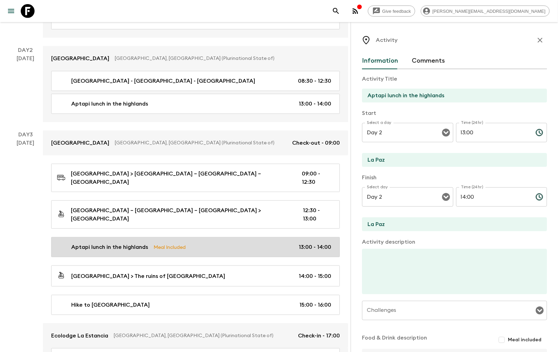
scroll to position [230, 0]
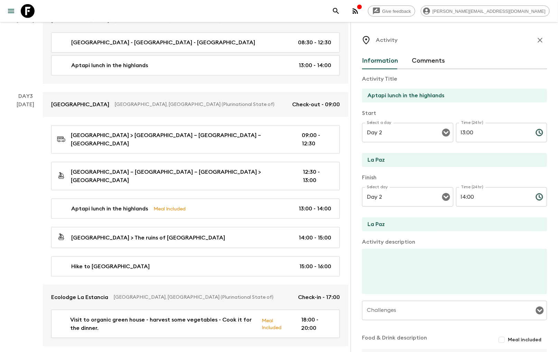
click at [112, 183] on div "Atix [GEOGRAPHIC_DATA], [GEOGRAPHIC_DATA] (Plurinational State of) Check-out - …" at bounding box center [195, 219] width 305 height 254
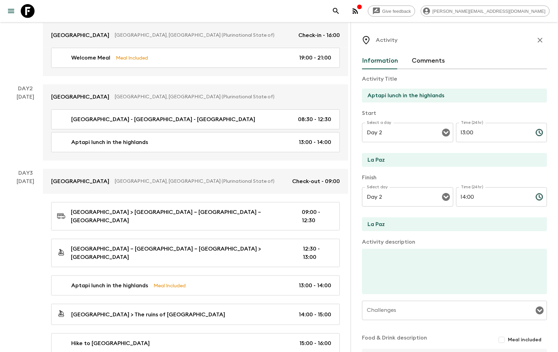
scroll to position [115, 0]
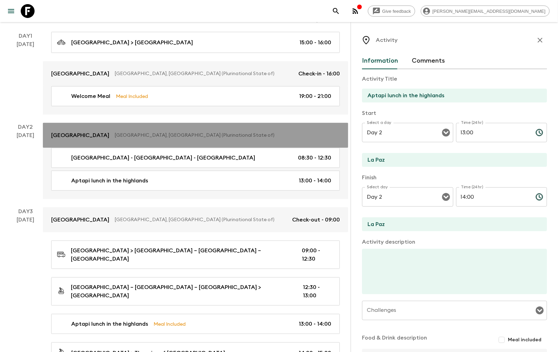
click at [146, 124] on link "Atix [GEOGRAPHIC_DATA], [GEOGRAPHIC_DATA] (Plurinational State of)" at bounding box center [195, 135] width 305 height 25
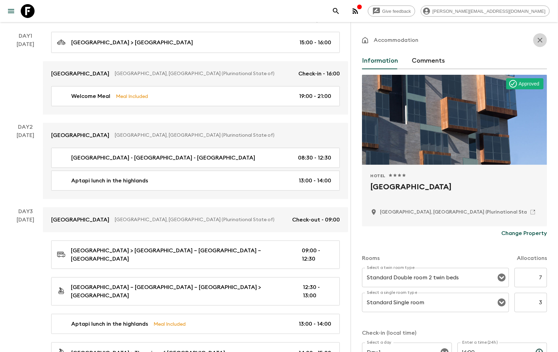
click at [469, 40] on icon "button" at bounding box center [540, 40] width 8 height 8
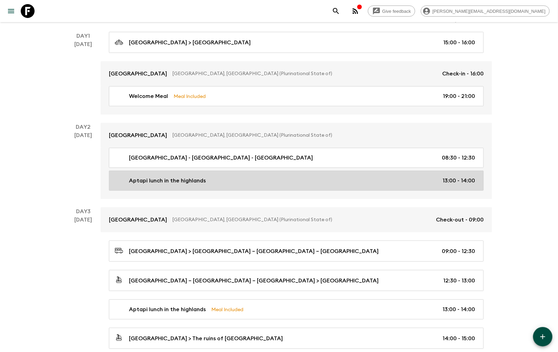
scroll to position [153, 0]
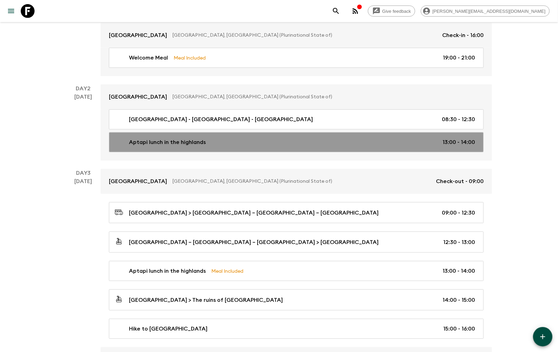
click at [300, 146] on div "Aptapi lunch in the highlands 13:00 - 14:00" at bounding box center [295, 142] width 360 height 8
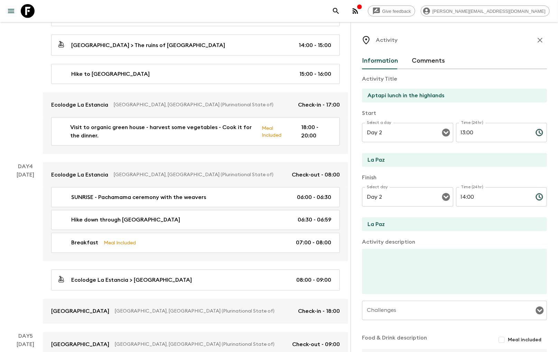
scroll to position [461, 0]
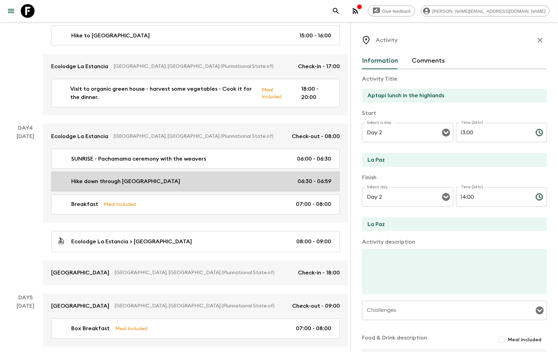
click at [83, 177] on link "Hike down through Yumani 06:30 - 06:59" at bounding box center [195, 181] width 289 height 20
type input "Hike down through [GEOGRAPHIC_DATA]"
type input "[GEOGRAPHIC_DATA]"
type textarea "[GEOGRAPHIC_DATA] – [GEOGRAPHIC_DATA] - [GEOGRAPHIC_DATA] Hike down through Yum…"
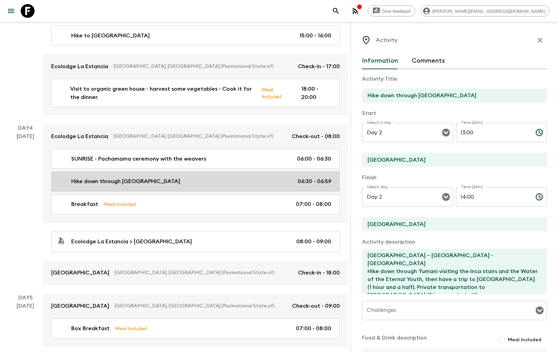
type input "Day 4"
type input "06:30"
type input "Day 4"
type input "06:59"
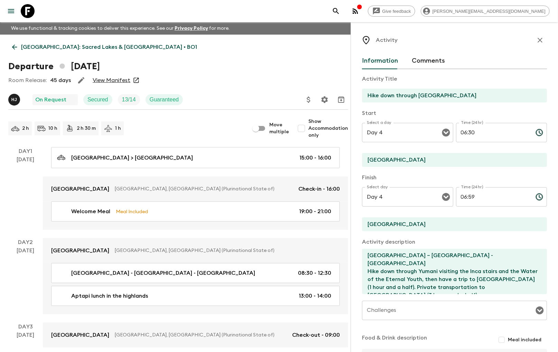
scroll to position [115, 0]
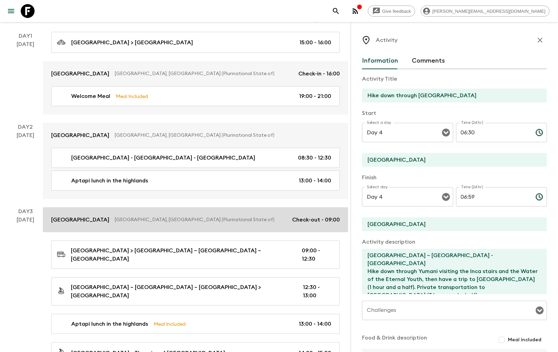
click at [115, 218] on p "[GEOGRAPHIC_DATA], [GEOGRAPHIC_DATA] (Plurinational State of)" at bounding box center [201, 219] width 172 height 7
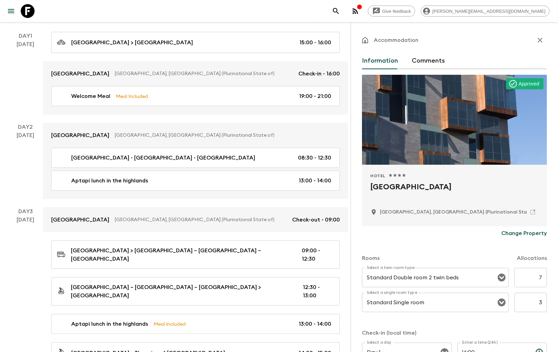
click at [399, 188] on h2 "[GEOGRAPHIC_DATA]" at bounding box center [454, 192] width 168 height 22
click at [433, 197] on h2 "[GEOGRAPHIC_DATA]" at bounding box center [454, 192] width 168 height 22
click at [469, 234] on p "Change Property" at bounding box center [524, 233] width 46 height 8
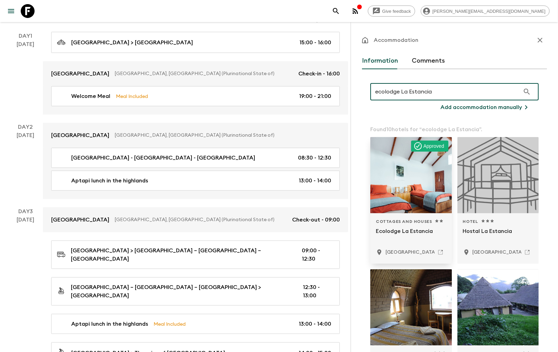
type input "ecolodge La Estancia"
click at [420, 175] on div at bounding box center [411, 175] width 82 height 76
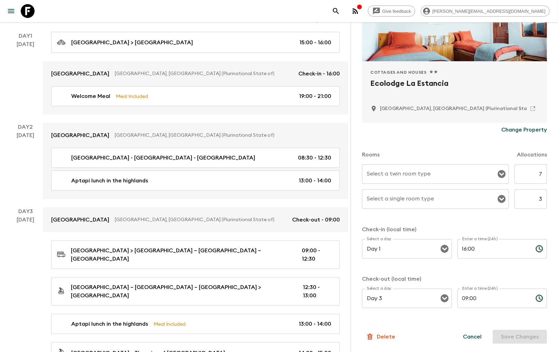
scroll to position [65, 0]
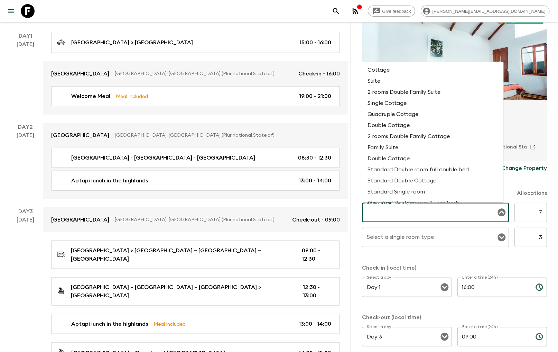
click at [458, 214] on input "Select a twin room type" at bounding box center [430, 212] width 130 height 13
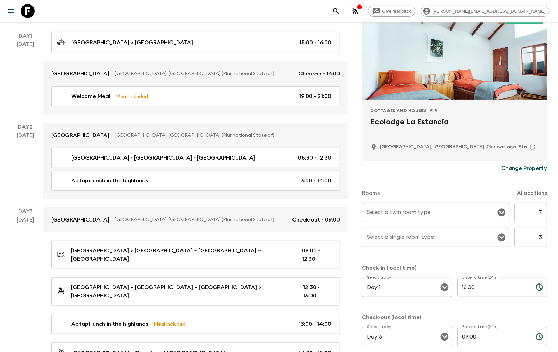
click at [469, 178] on div "Rooms Allocations" at bounding box center [454, 189] width 185 height 28
click at [469, 168] on p "Change Property" at bounding box center [524, 168] width 46 height 8
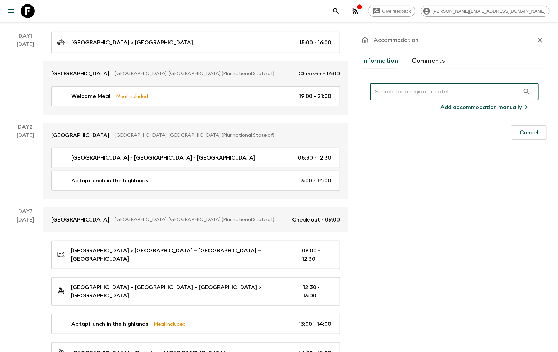
click at [451, 92] on input "text" at bounding box center [445, 91] width 150 height 19
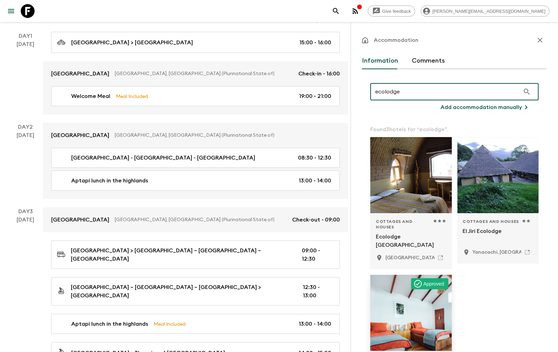
type input "ecolodge"
click at [399, 301] on div at bounding box center [411, 312] width 82 height 76
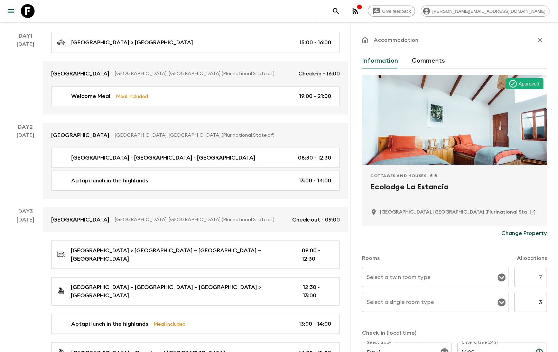
scroll to position [104, 0]
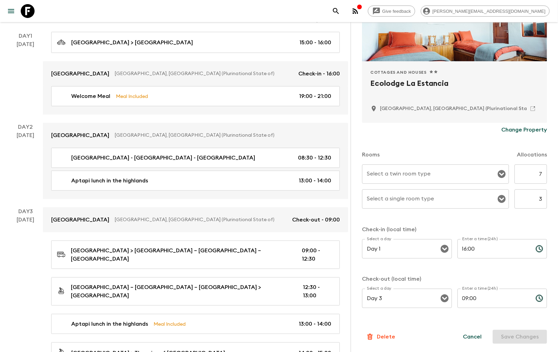
click at [429, 168] on input "Select a twin room type" at bounding box center [430, 173] width 130 height 13
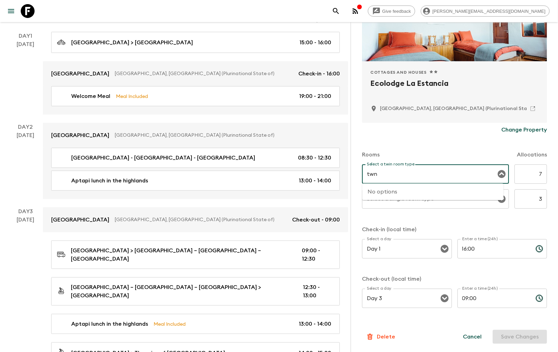
click at [405, 178] on input "twn" at bounding box center [430, 173] width 130 height 13
type input "twn"
click at [415, 203] on input "Select a single room type" at bounding box center [430, 198] width 130 height 13
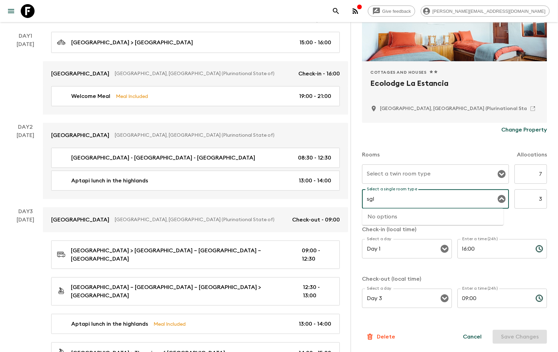
click at [403, 214] on div "No options" at bounding box center [432, 216] width 141 height 17
click at [403, 220] on div "No options" at bounding box center [432, 216] width 141 height 17
click at [385, 218] on div "No options" at bounding box center [432, 216] width 141 height 17
type input "sgl"
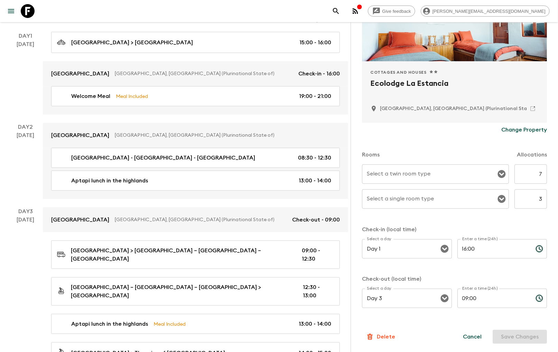
click at [469, 223] on div "Rooms Allocations Select a twin room type Select a twin room type 7 ​ Select a …" at bounding box center [454, 226] width 185 height 179
click at [441, 195] on input "Select a single room type" at bounding box center [430, 198] width 130 height 13
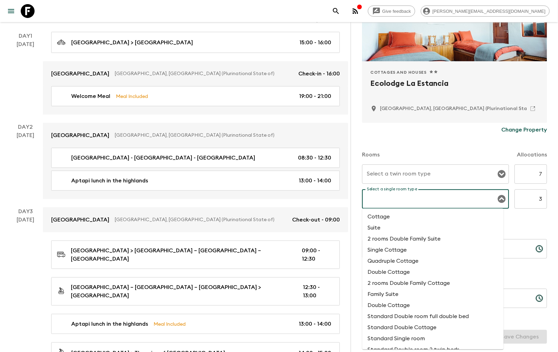
click at [469, 198] on icon "Close" at bounding box center [501, 199] width 8 height 8
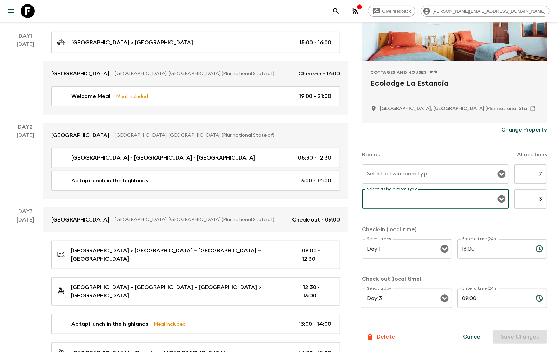
click at [469, 198] on icon "Open" at bounding box center [501, 199] width 8 height 8
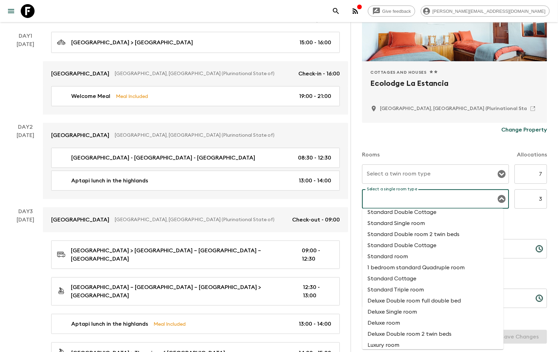
scroll to position [139, 0]
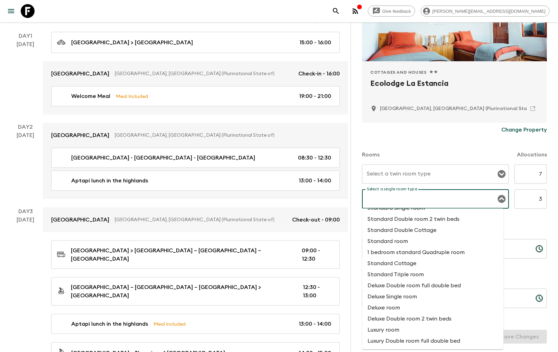
click at [401, 236] on li "Standard room" at bounding box center [432, 241] width 141 height 11
type input "Standard room"
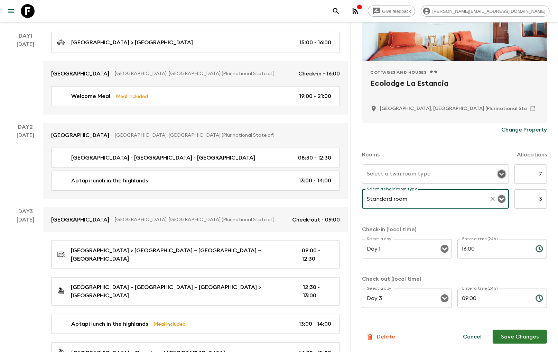
click at [469, 171] on icon "Open" at bounding box center [502, 174] width 8 height 8
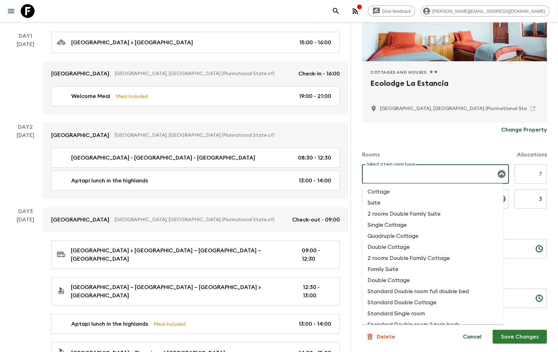
scroll to position [38, 0]
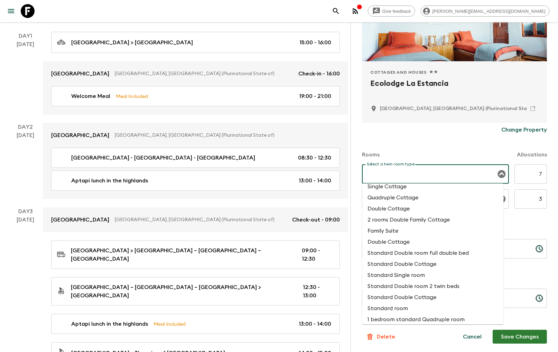
click at [395, 314] on li "Standard room" at bounding box center [432, 307] width 141 height 11
type input "Standard room"
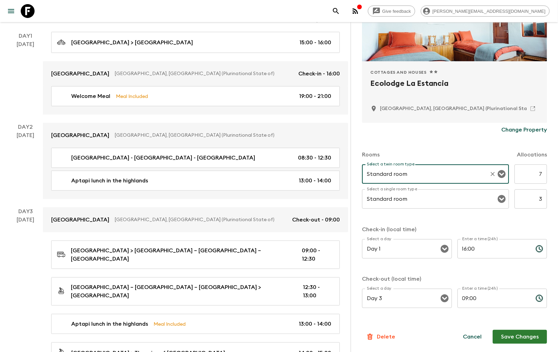
scroll to position [192, 0]
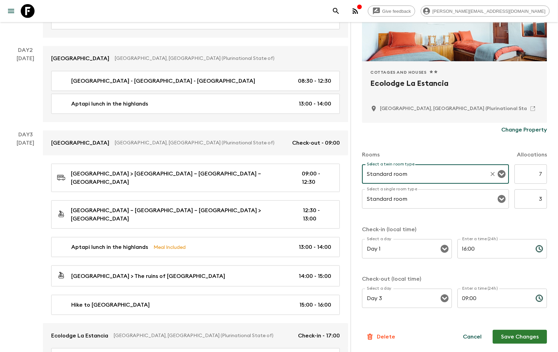
click at [469, 339] on button "Save Changes" at bounding box center [520, 336] width 54 height 14
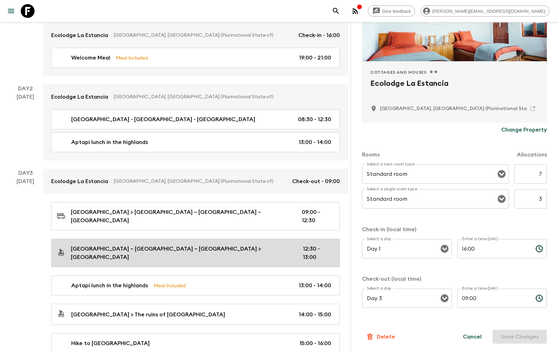
scroll to position [384, 0]
